Goal: Transaction & Acquisition: Purchase product/service

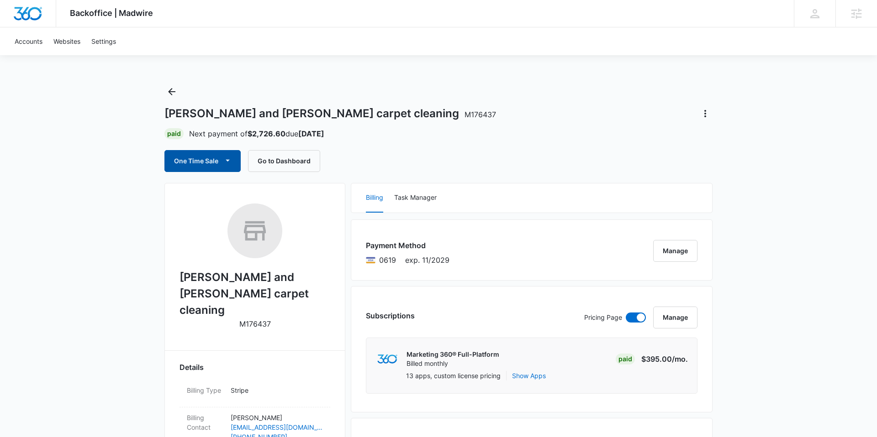
click at [232, 163] on icon "button" at bounding box center [228, 161] width 10 height 10
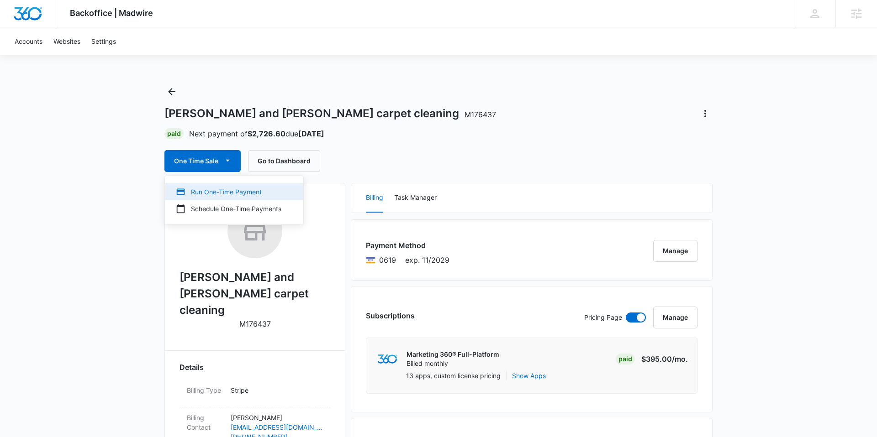
click at [217, 195] on div "Run One-Time Payment" at bounding box center [228, 192] width 105 height 10
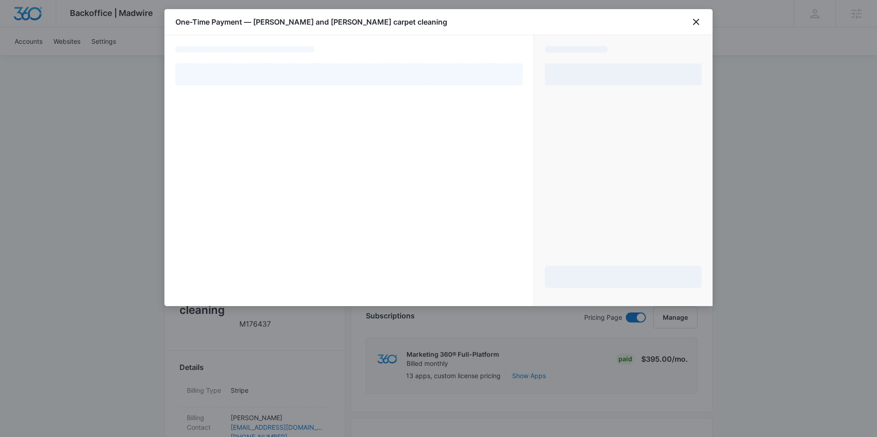
select select "pm_1QXnoKA4n8RTgNjU7jHRlYNq"
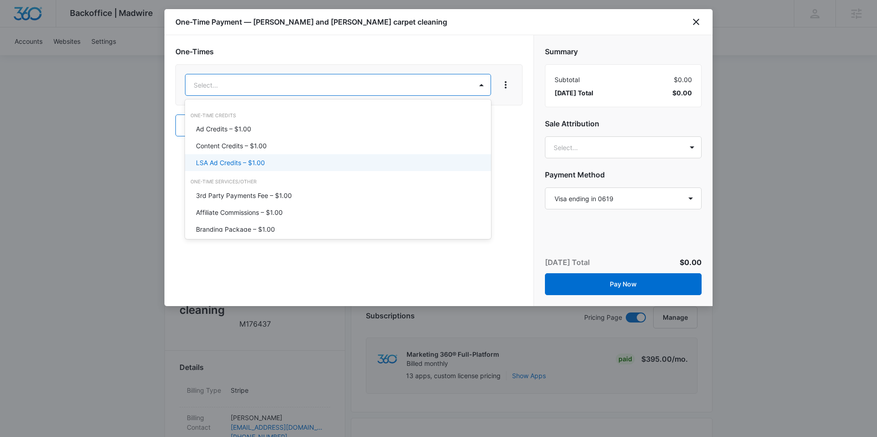
drag, startPoint x: 253, startPoint y: 159, endPoint x: 298, endPoint y: 112, distance: 64.9
click at [253, 159] on p "LSA Ad Credits – $1.00" at bounding box center [230, 163] width 69 height 10
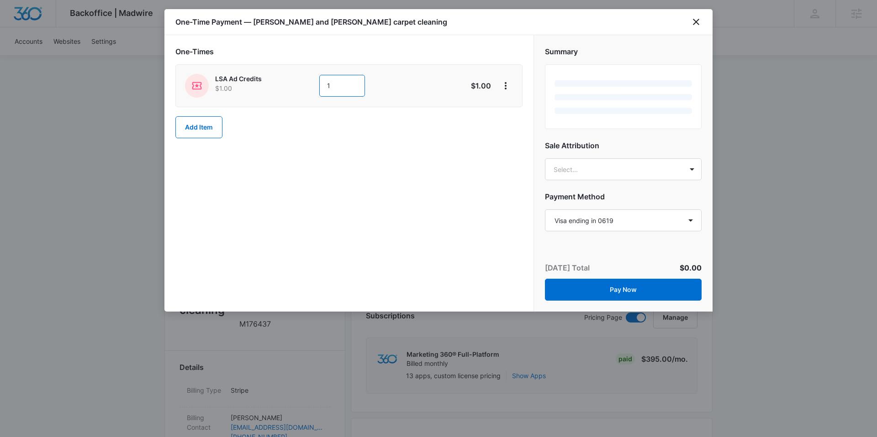
click at [337, 90] on input "1" at bounding box center [342, 86] width 46 height 22
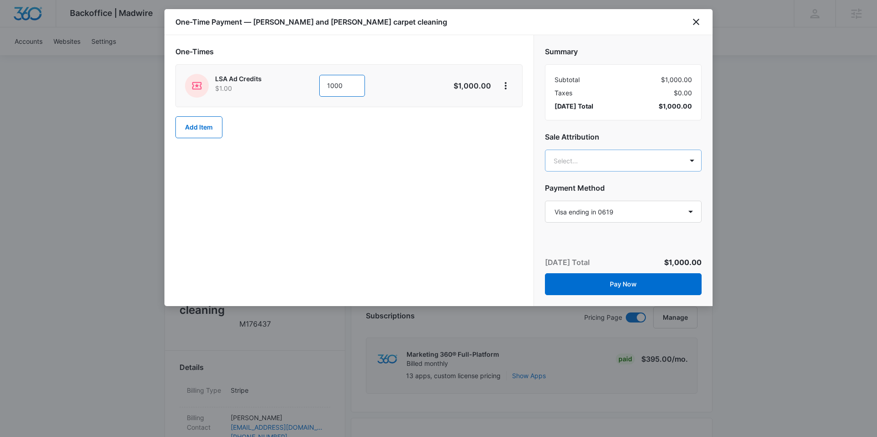
type input "1000"
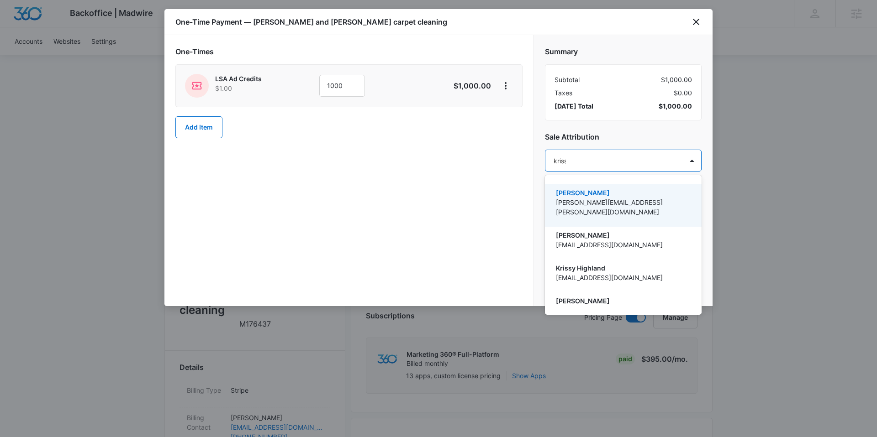
type input "krissy"
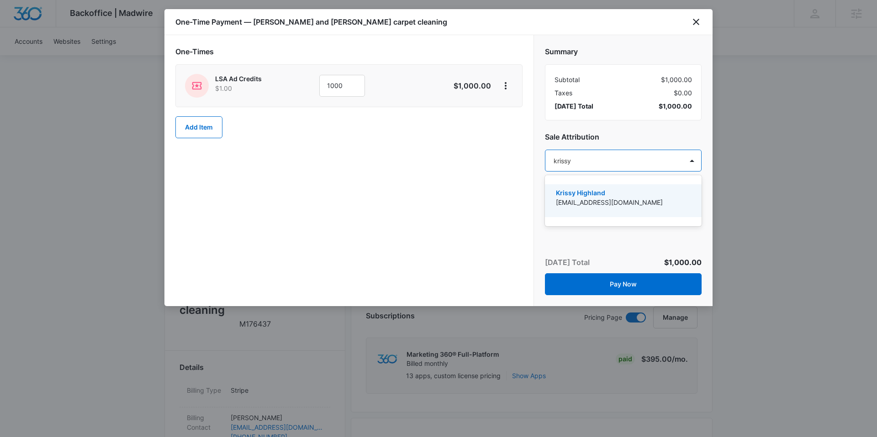
click at [594, 196] on p "Krissy Highland" at bounding box center [622, 193] width 133 height 10
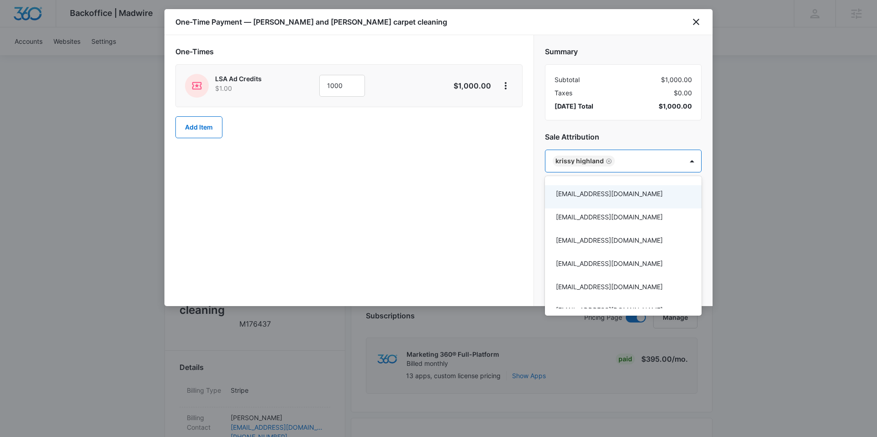
click at [549, 132] on div at bounding box center [438, 218] width 877 height 437
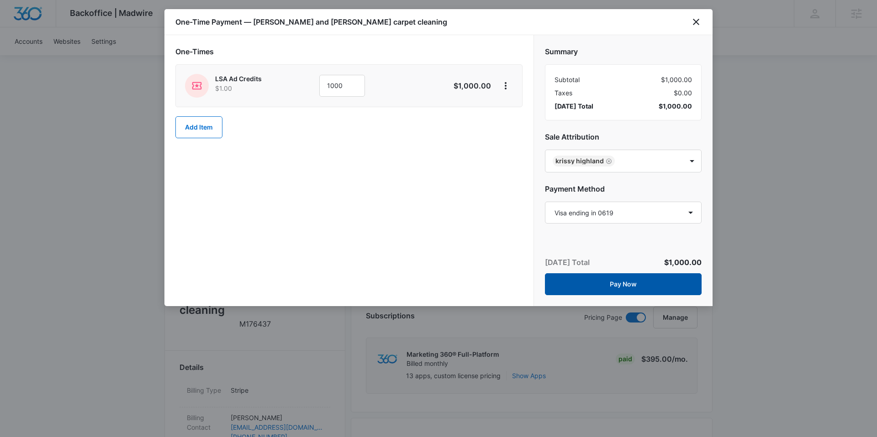
click at [614, 278] on button "Pay Now" at bounding box center [623, 285] width 157 height 22
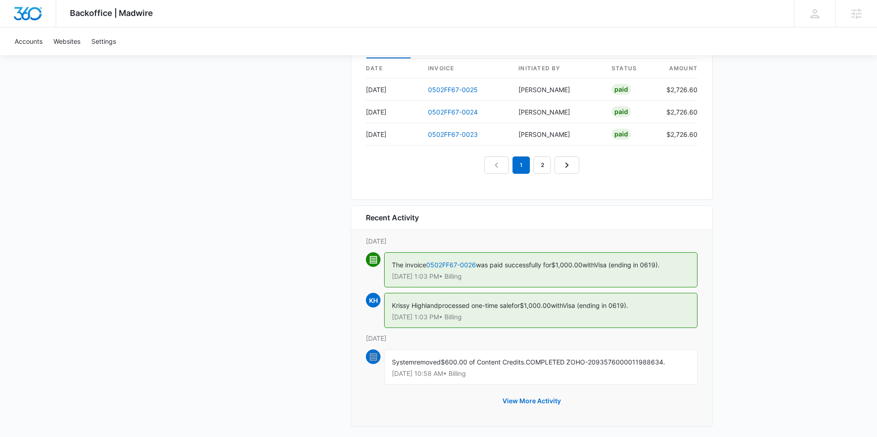
scroll to position [921, 0]
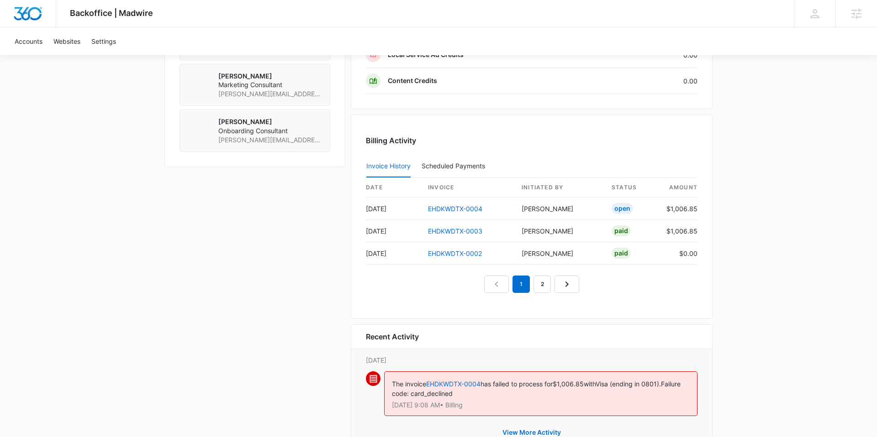
scroll to position [772, 0]
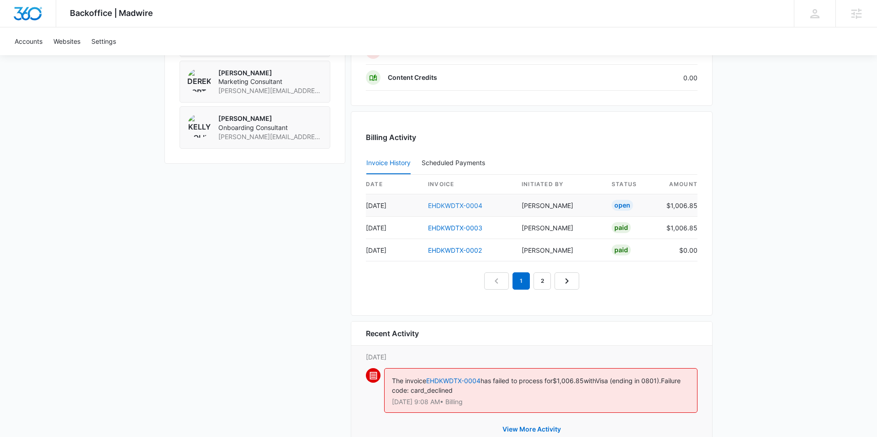
click at [454, 205] on link "EHDKWDTX-0004" at bounding box center [455, 206] width 54 height 8
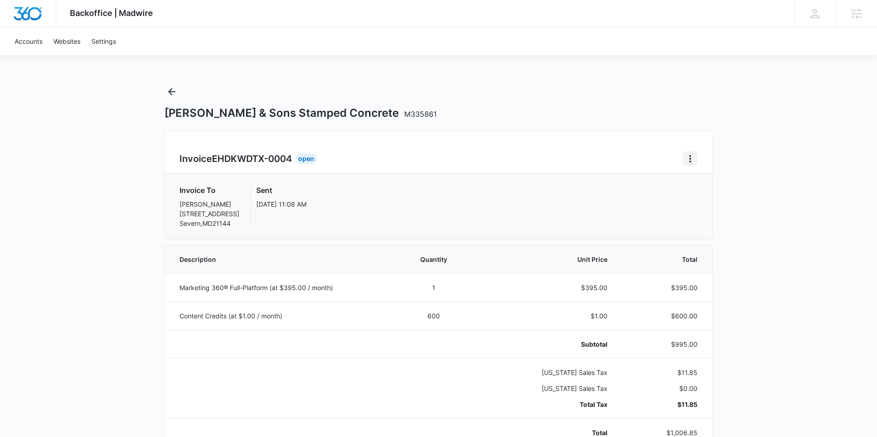
click at [693, 161] on icon "Home" at bounding box center [689, 158] width 11 height 11
click at [694, 193] on button "Retry Payment" at bounding box center [726, 198] width 86 height 14
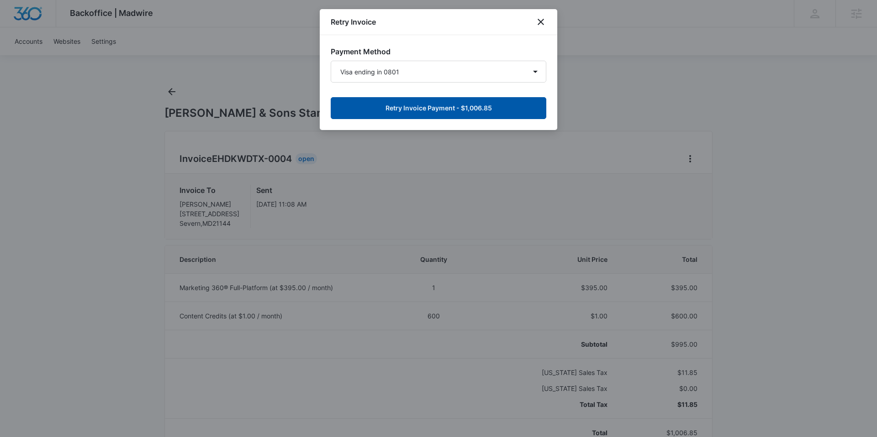
click at [496, 109] on button "Retry Invoice Payment - $1,006.85" at bounding box center [439, 108] width 216 height 22
